Goal: Use online tool/utility: Utilize a website feature to perform a specific function

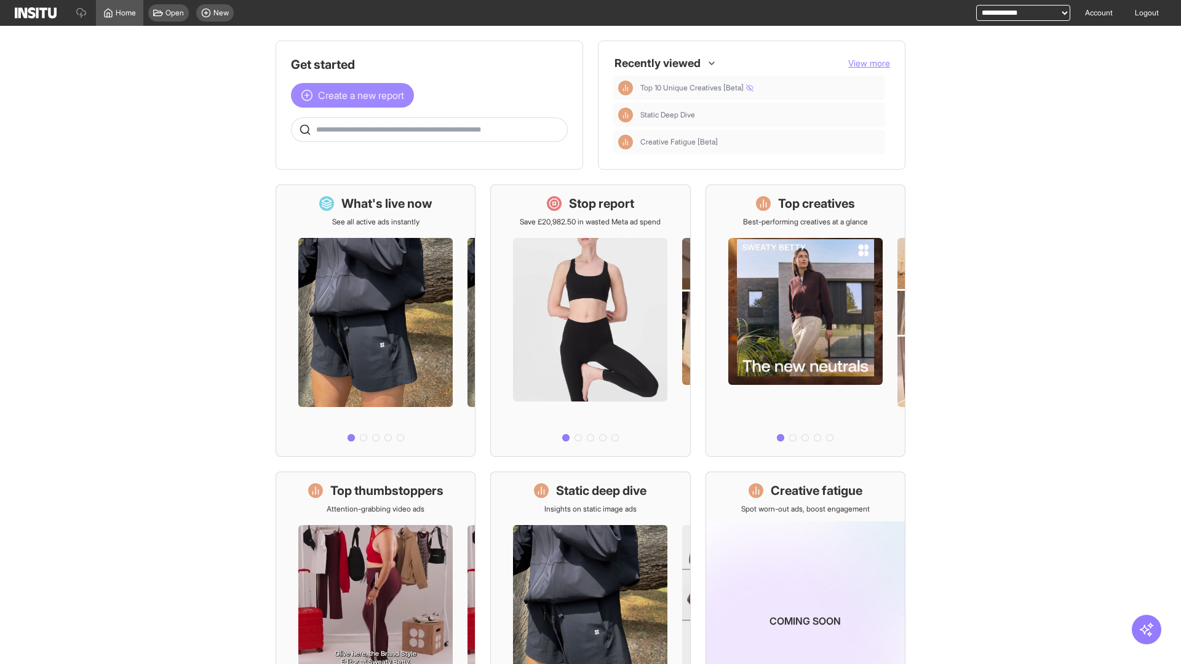
click at [356, 95] on span "Create a new report" at bounding box center [361, 95] width 86 height 15
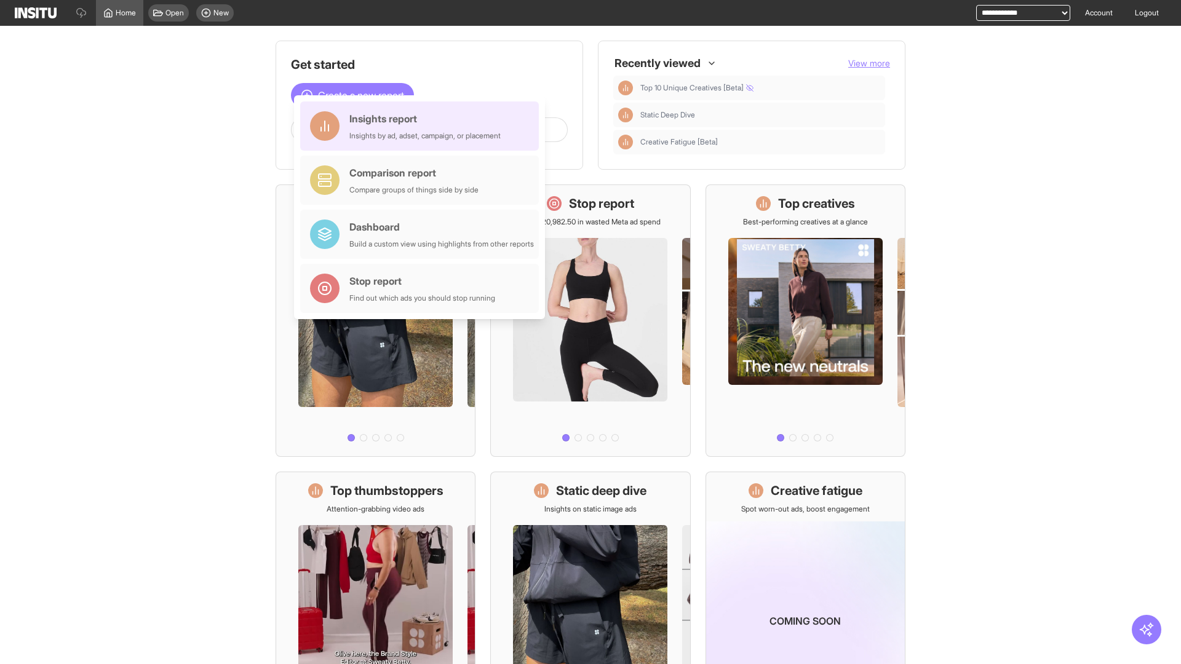
click at [423, 126] on div "Insights report Insights by ad, adset, campaign, or placement" at bounding box center [424, 126] width 151 height 30
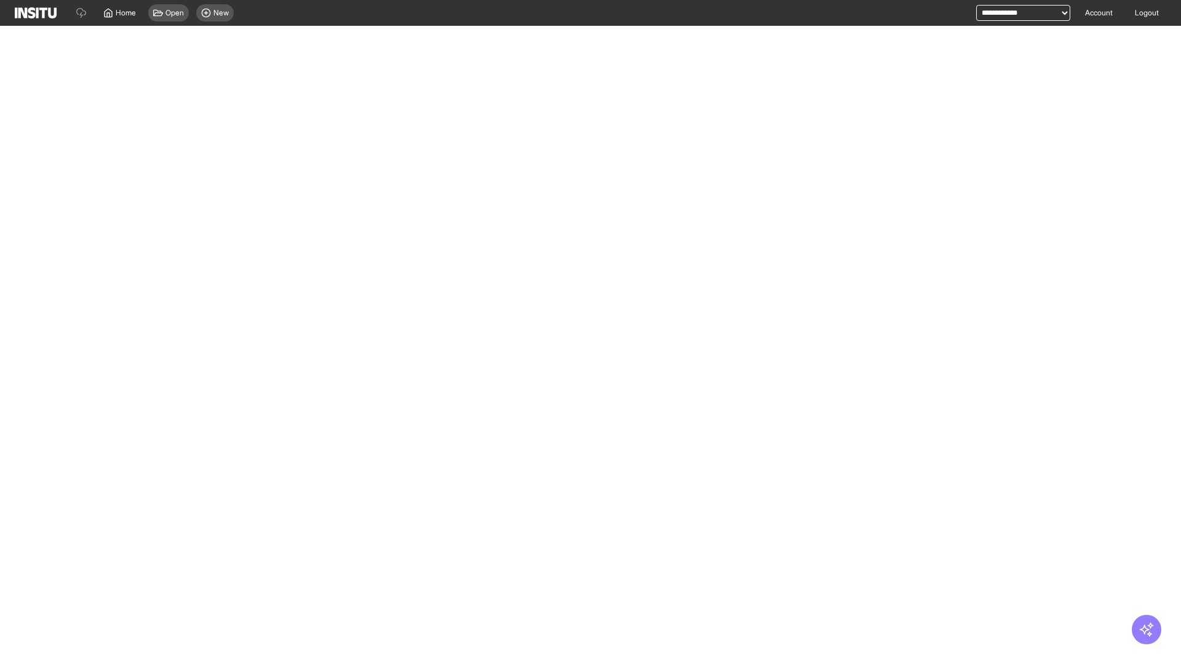
select select "**"
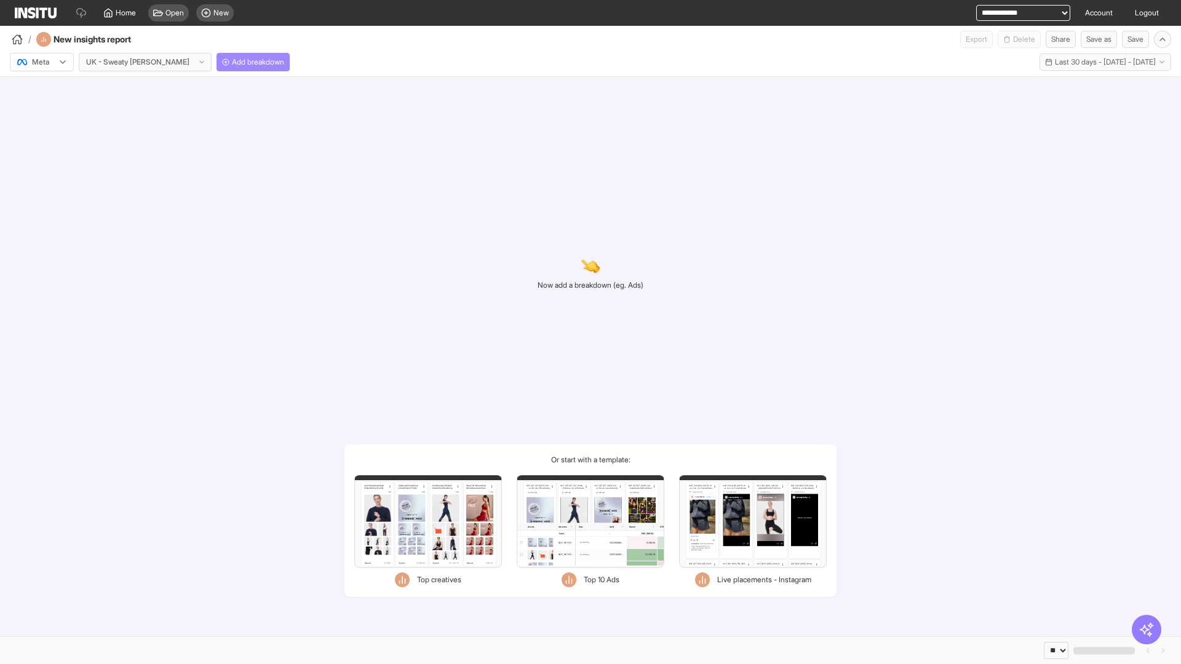
click at [232, 62] on span "Add breakdown" at bounding box center [258, 62] width 52 height 10
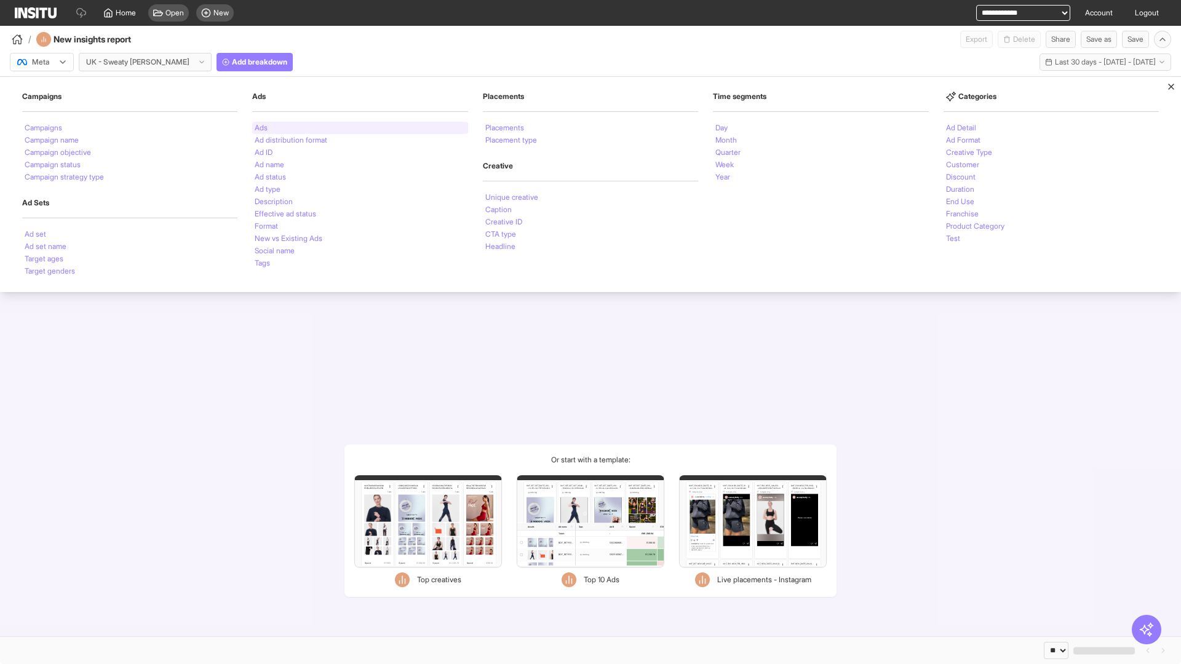
click at [261, 128] on li "Ads" at bounding box center [261, 127] width 13 height 7
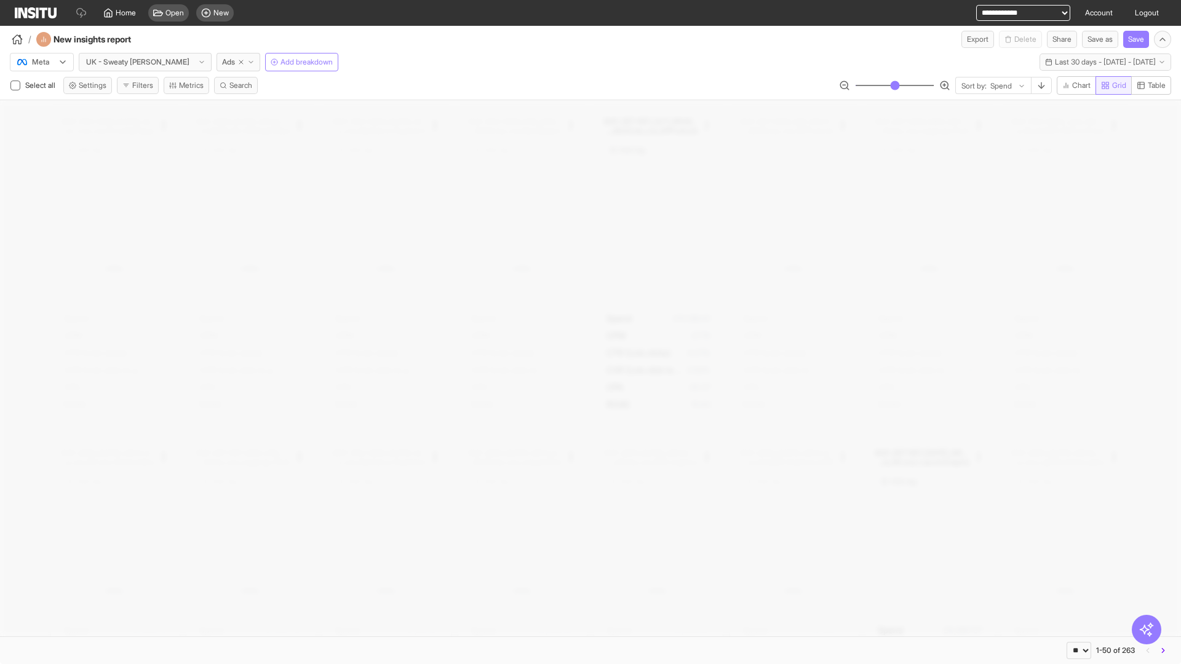
click at [1112, 86] on span "Grid" at bounding box center [1119, 86] width 14 height 10
